Goal: Use online tool/utility: Utilize a website feature to perform a specific function

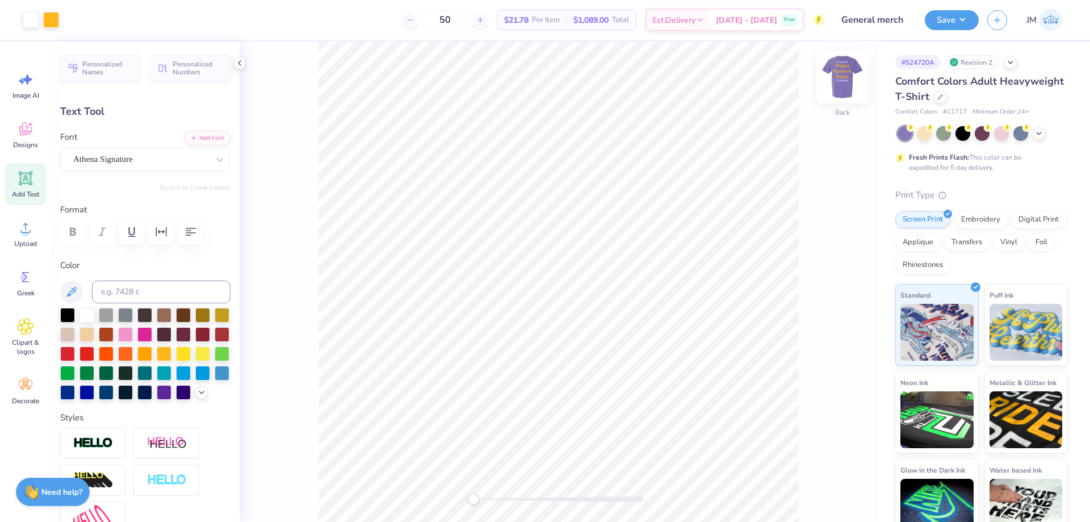
click at [852, 70] on img at bounding box center [841, 76] width 45 height 45
type input "12.00"
type input "2.86"
type input "8.48"
click at [841, 74] on img at bounding box center [842, 77] width 23 height 23
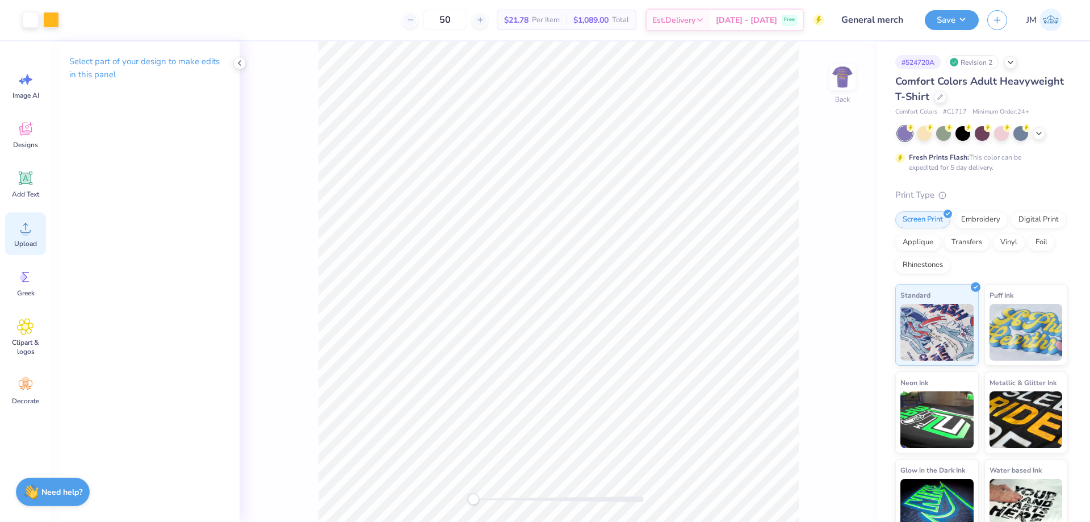
click at [30, 236] on div "Upload" at bounding box center [25, 233] width 41 height 43
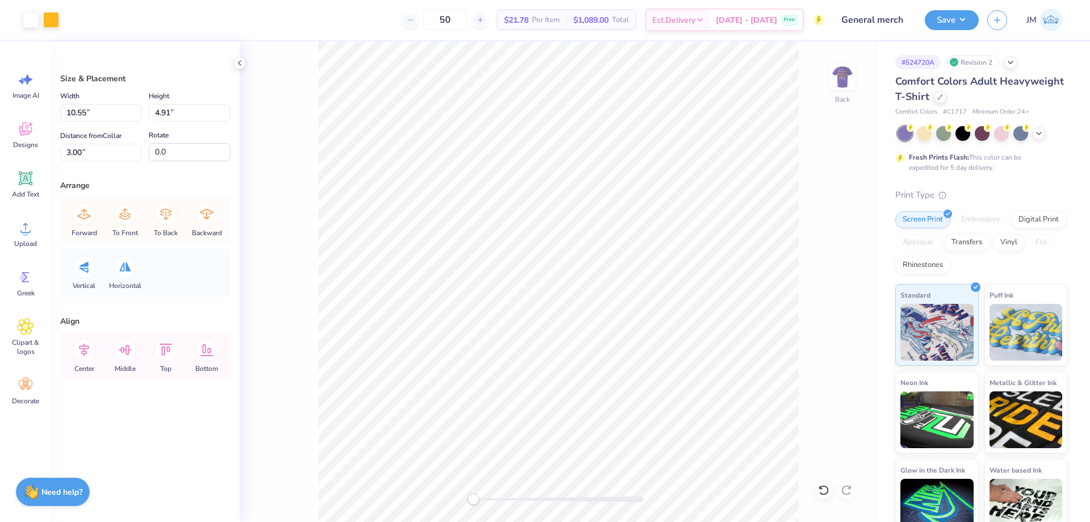
type input "14.17"
type input "6.60"
type input "9.20"
click at [99, 108] on input "14.17" at bounding box center [101, 113] width 82 height 18
type input "10.55"
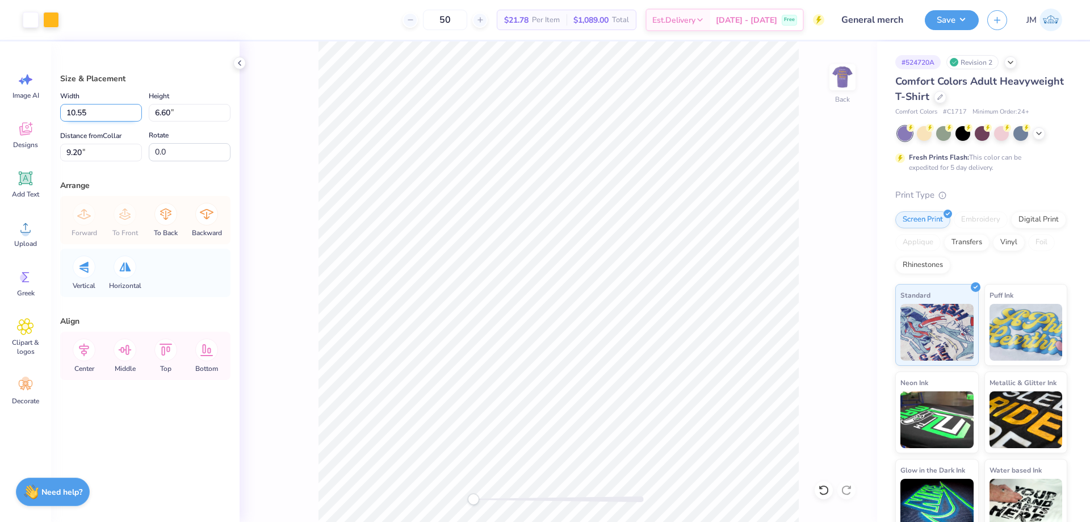
type input "4.91"
type input "10.05"
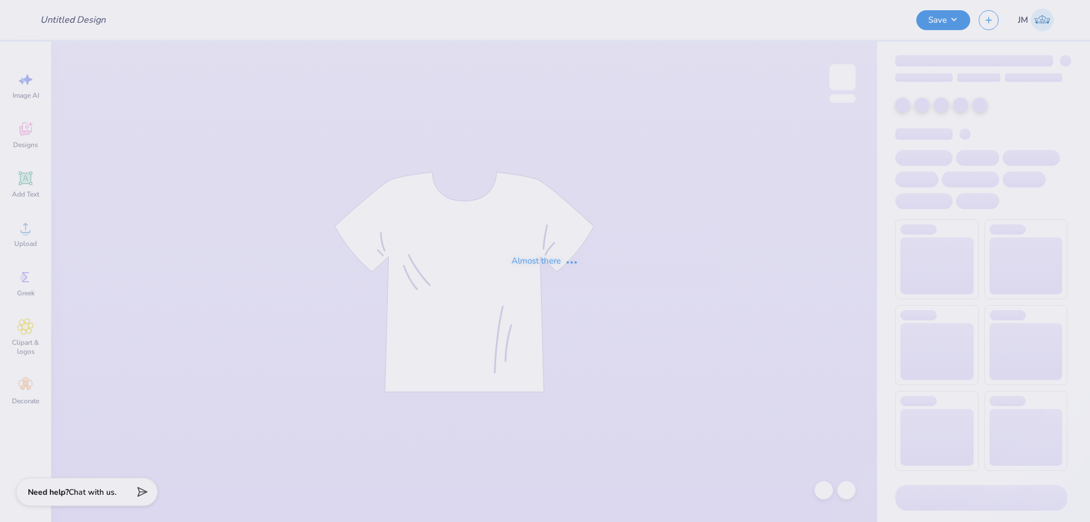
type input "General merch"
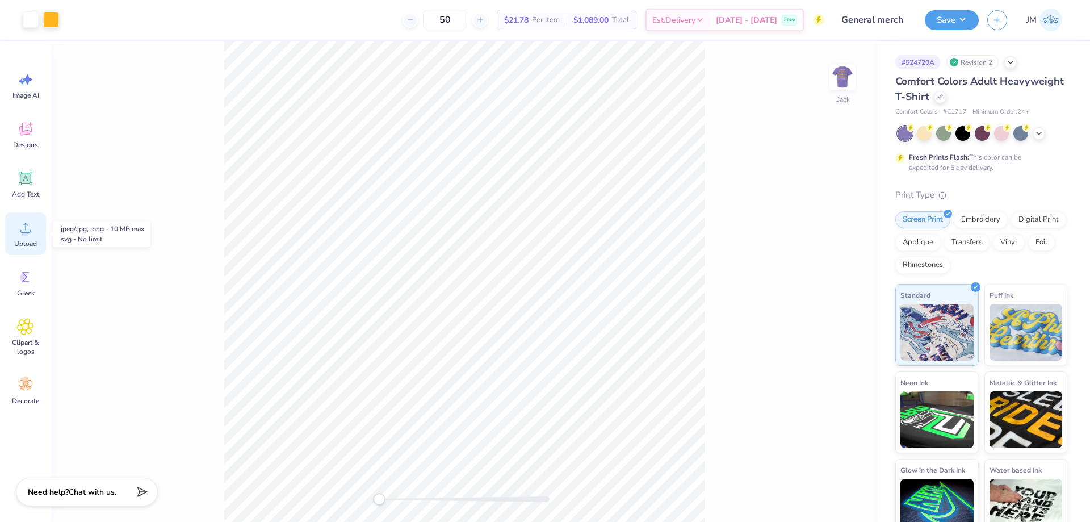
click at [15, 220] on div "Upload" at bounding box center [25, 233] width 41 height 43
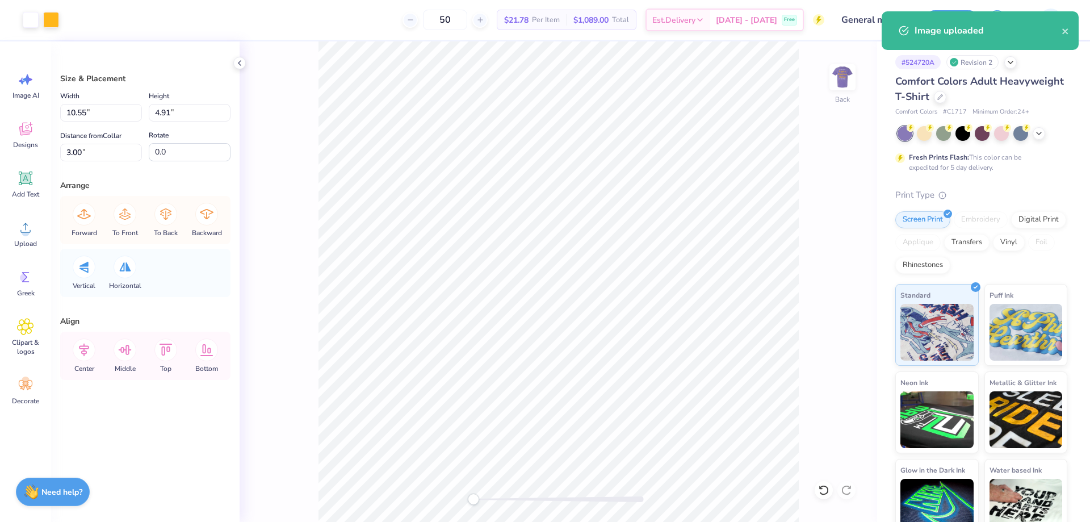
type input "10.55"
type input "4.91"
type input "3.00"
click at [823, 484] on icon at bounding box center [823, 489] width 11 height 11
type input "14.17"
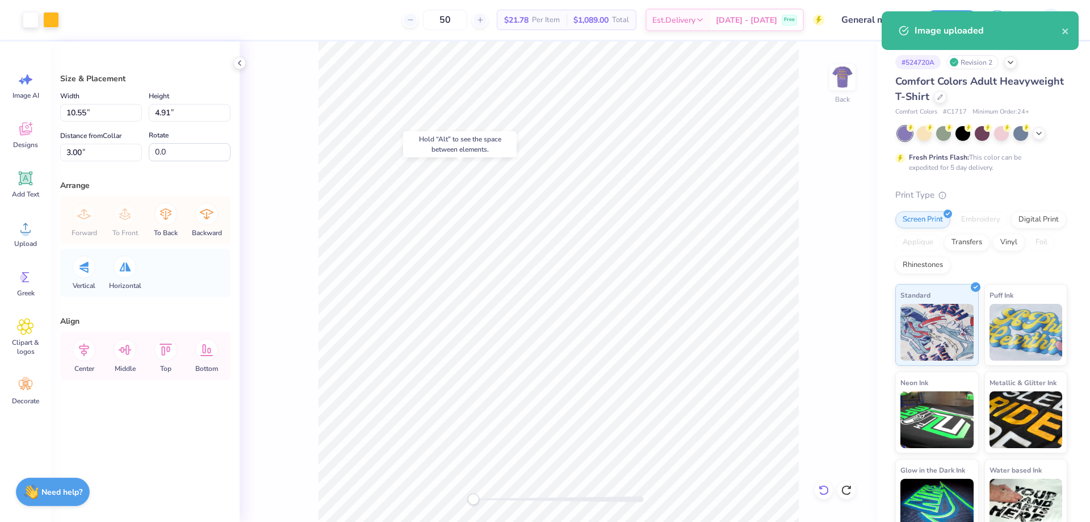
type input "6.60"
type input "9.20"
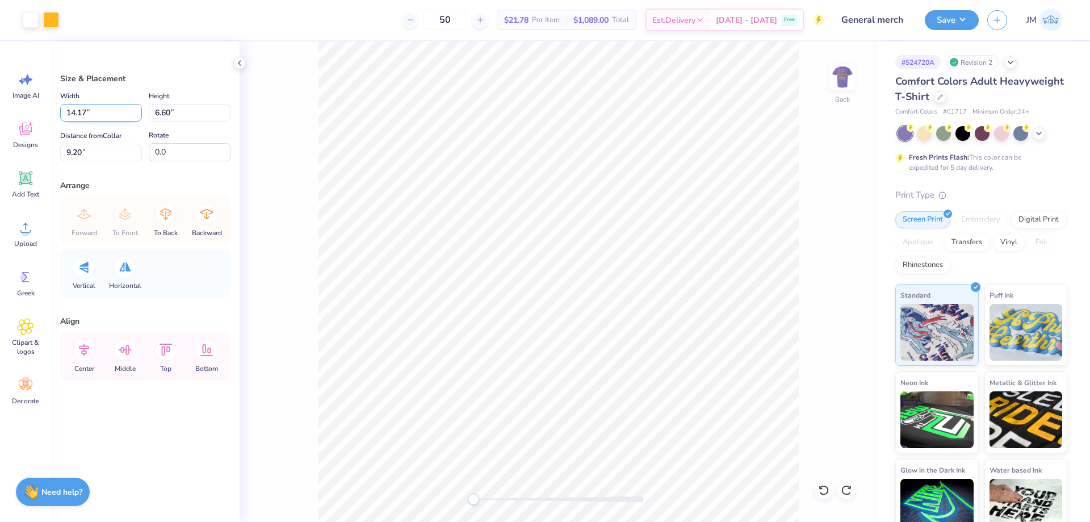
click at [94, 116] on input "14.17" at bounding box center [101, 113] width 82 height 18
type input "14.17"
type input "6.59"
type input "10.55"
type input "4.91"
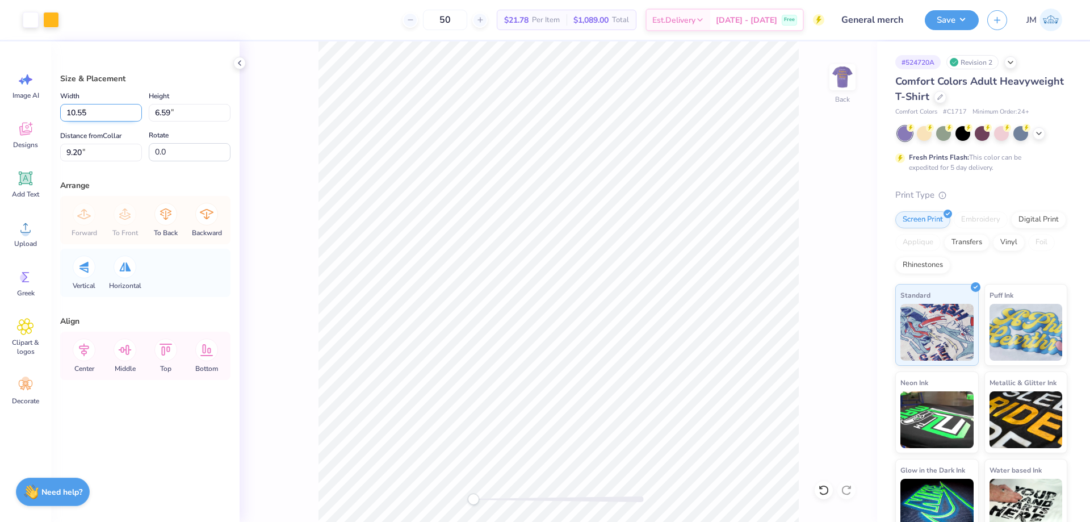
type input "10.05"
click at [97, 153] on input "9.51" at bounding box center [101, 153] width 82 height 18
type input "3"
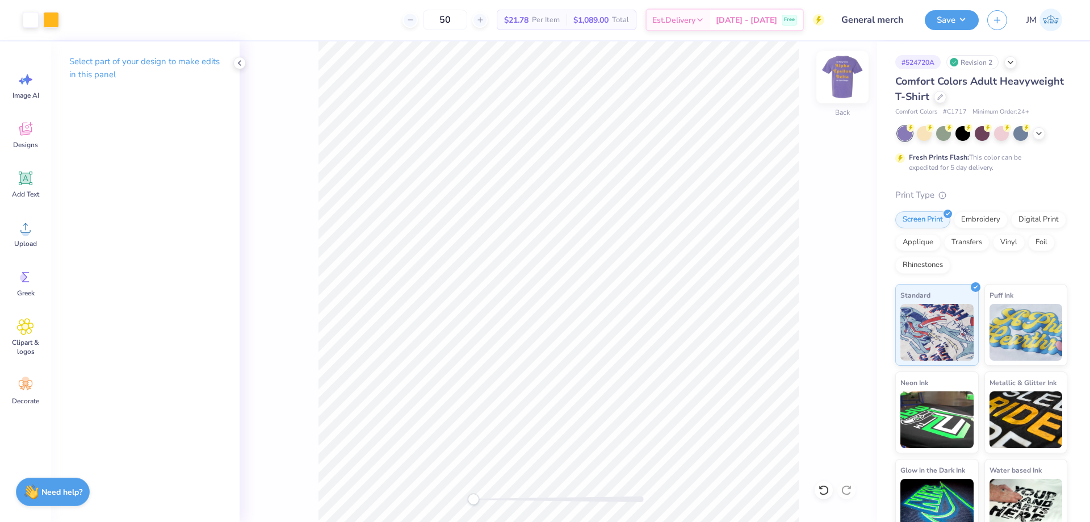
click at [847, 81] on img at bounding box center [841, 76] width 45 height 45
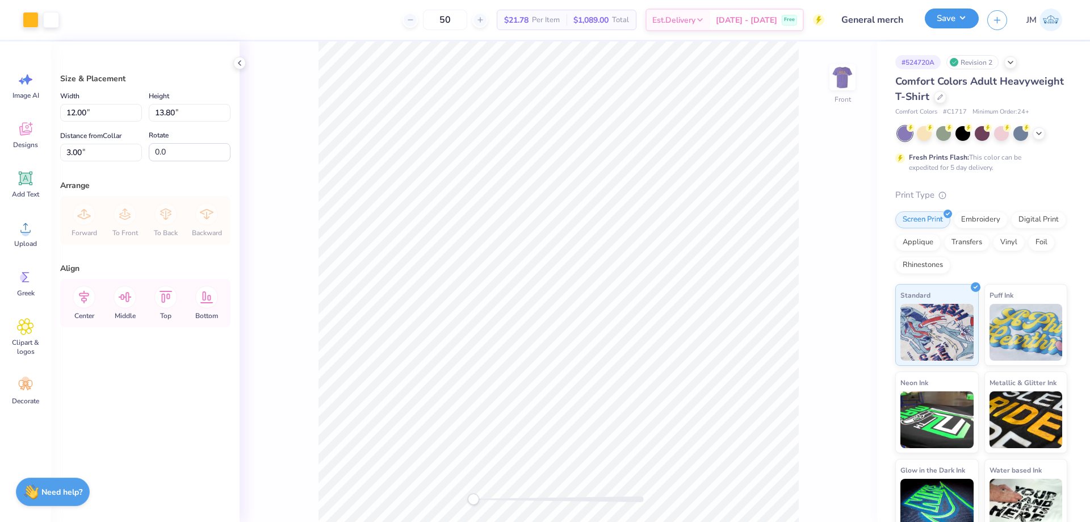
click at [972, 21] on button "Save" at bounding box center [951, 19] width 54 height 20
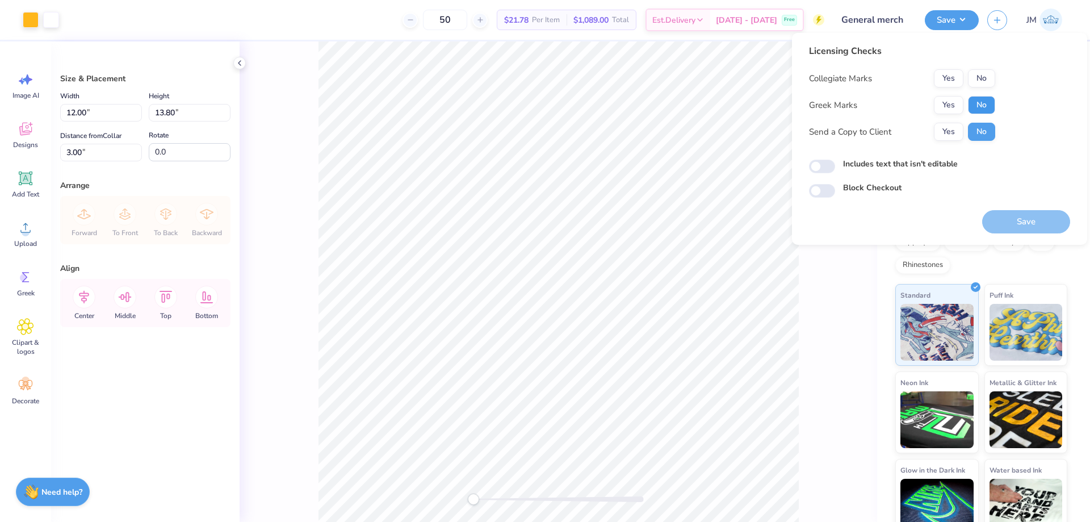
click at [978, 100] on button "No" at bounding box center [981, 105] width 27 height 18
click at [983, 83] on button "No" at bounding box center [981, 78] width 27 height 18
click at [1010, 224] on button "Save" at bounding box center [1026, 221] width 88 height 23
